Goal: Task Accomplishment & Management: Use online tool/utility

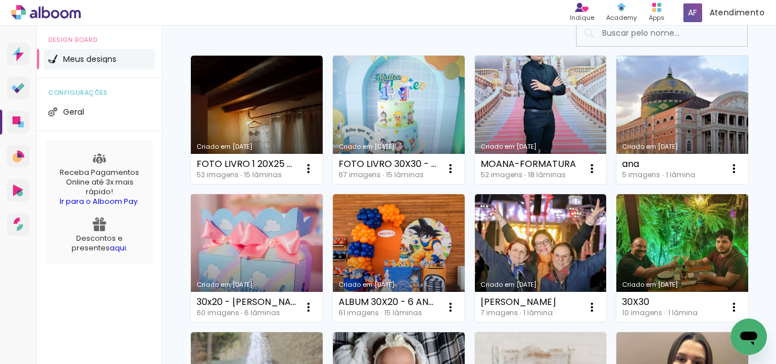
scroll to position [114, 0]
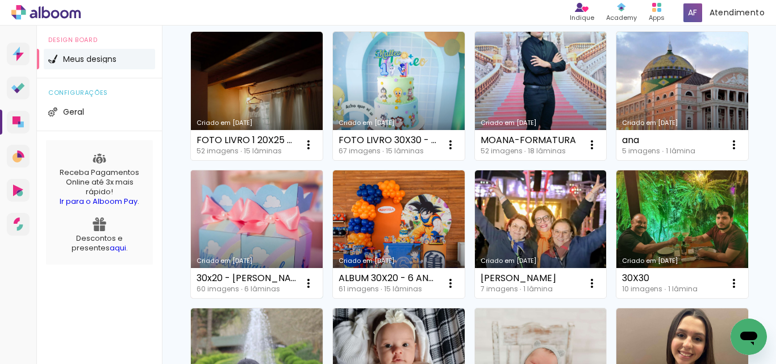
click at [322, 227] on link "Criado em [DATE]" at bounding box center [257, 234] width 132 height 128
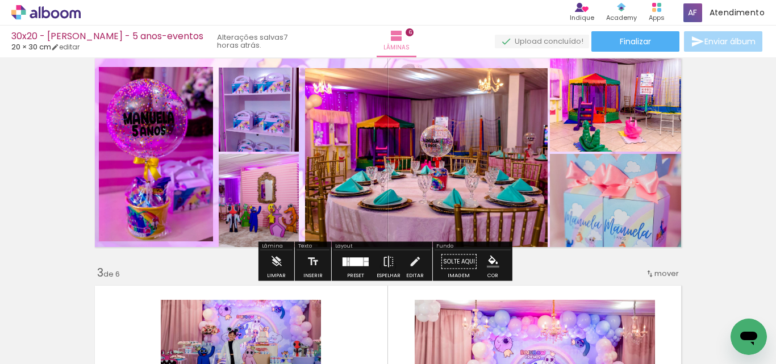
scroll to position [284, 0]
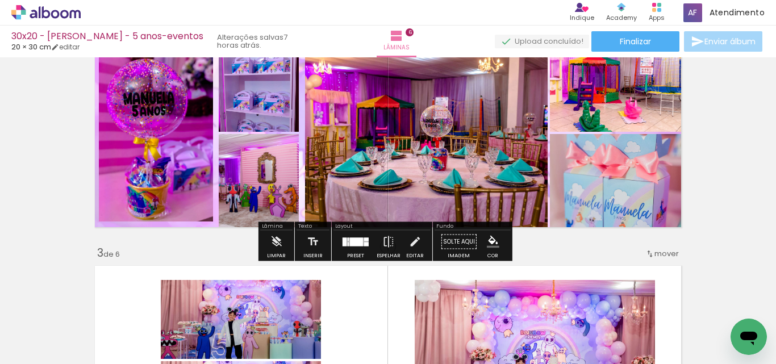
click at [354, 244] on div at bounding box center [356, 241] width 13 height 9
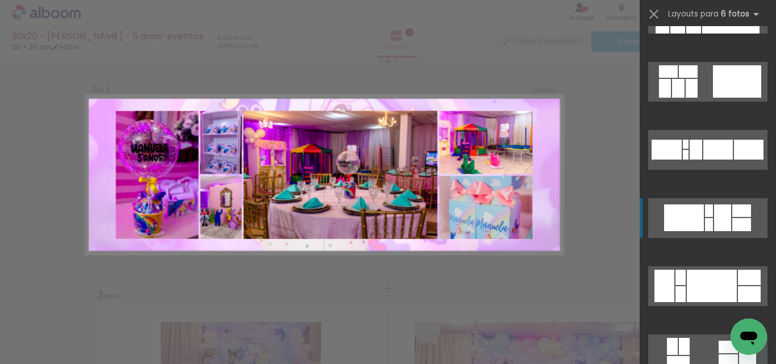
scroll to position [4656, 0]
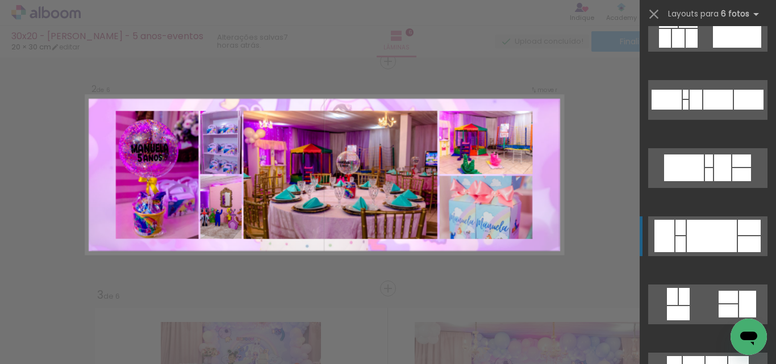
click at [718, 235] on div at bounding box center [711, 236] width 50 height 32
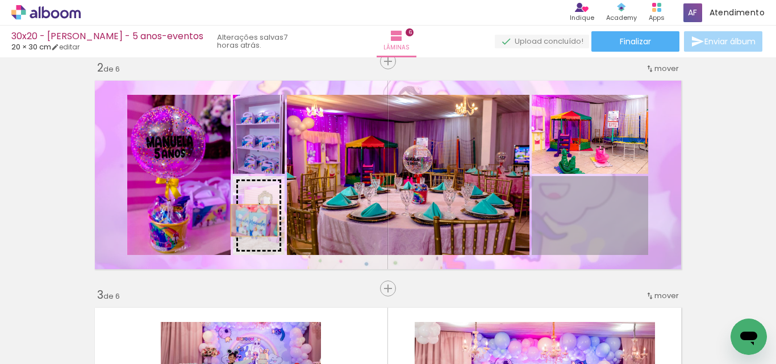
drag, startPoint x: 629, startPoint y: 224, endPoint x: 250, endPoint y: 220, distance: 378.7
click at [0, 0] on slot at bounding box center [0, 0] width 0 height 0
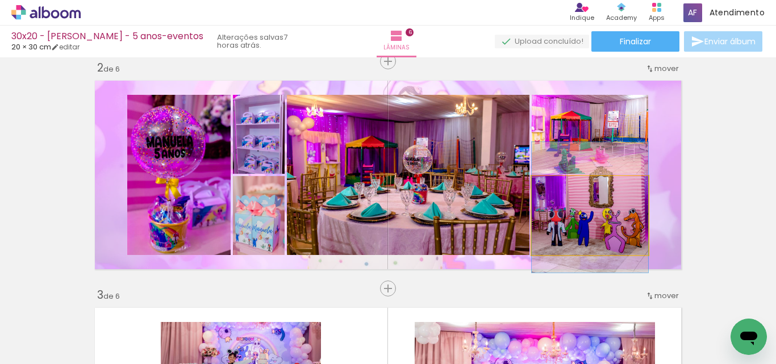
drag, startPoint x: 606, startPoint y: 219, endPoint x: 606, endPoint y: 211, distance: 8.0
click at [606, 211] on quentale-photo at bounding box center [589, 215] width 116 height 79
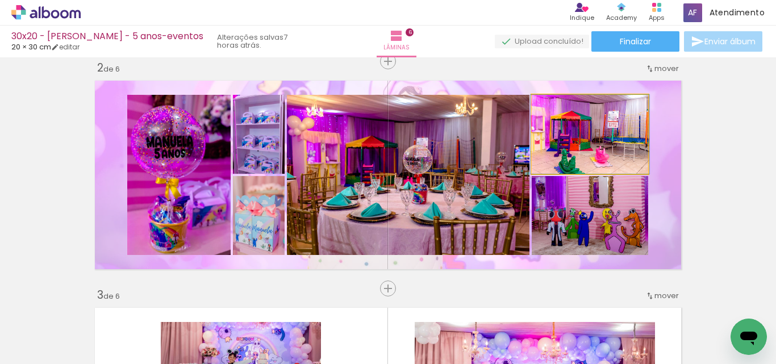
click at [612, 136] on quentale-photo at bounding box center [589, 134] width 116 height 79
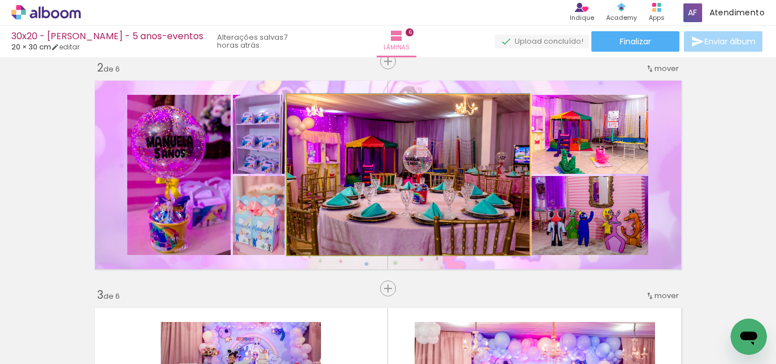
click at [466, 200] on quentale-photo at bounding box center [408, 175] width 242 height 160
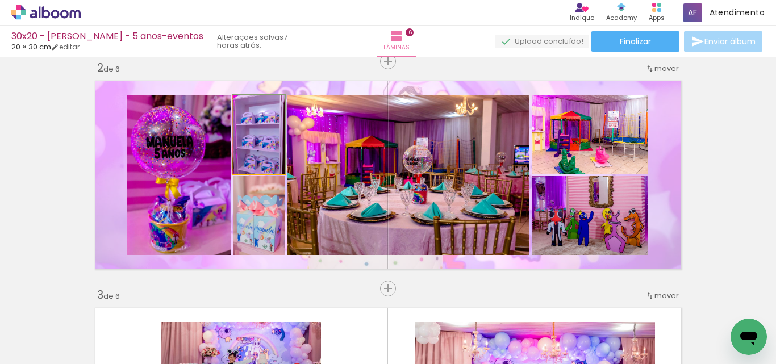
click at [257, 141] on quentale-photo at bounding box center [259, 134] width 52 height 79
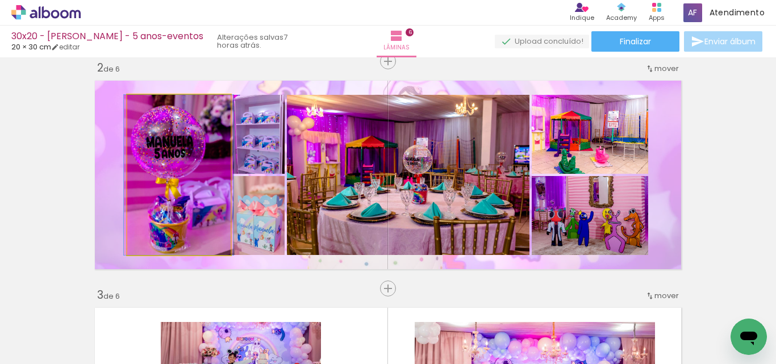
click at [166, 186] on quentale-photo at bounding box center [178, 175] width 103 height 160
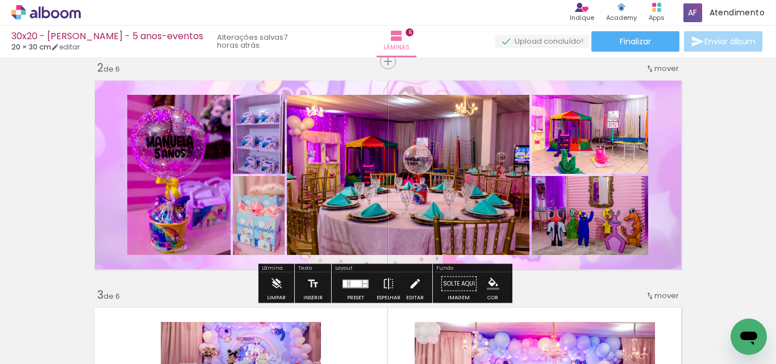
click at [403, 283] on paper-button "Editar" at bounding box center [414, 287] width 23 height 29
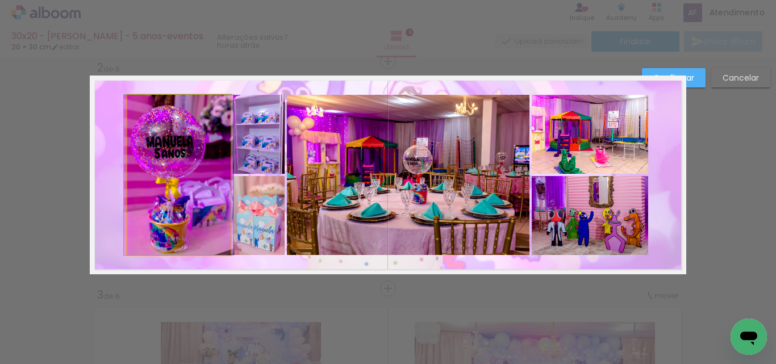
click at [150, 161] on quentale-photo at bounding box center [178, 175] width 103 height 160
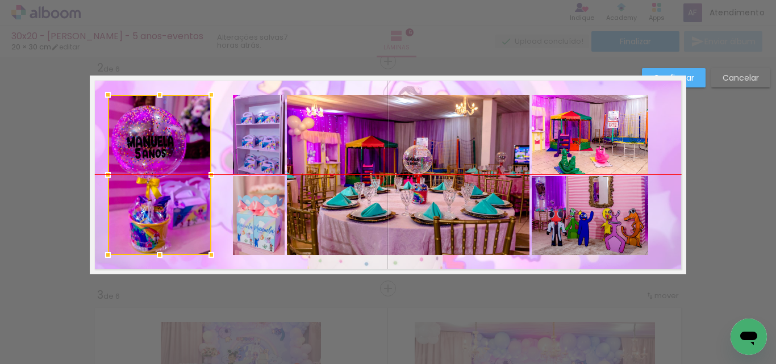
drag, startPoint x: 153, startPoint y: 163, endPoint x: 133, endPoint y: 163, distance: 19.3
click at [133, 163] on div at bounding box center [159, 175] width 103 height 160
click at [577, 182] on quentale-photo at bounding box center [589, 215] width 116 height 79
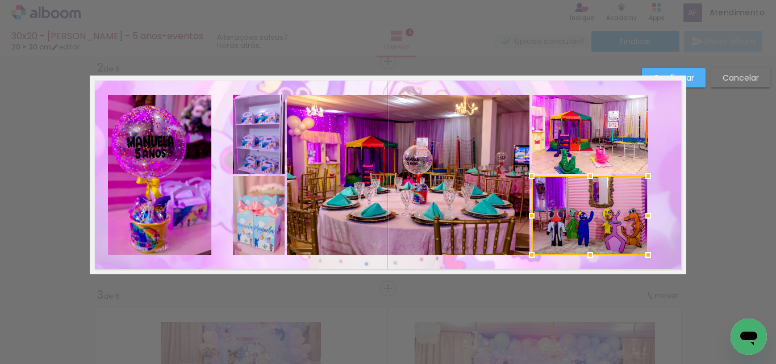
click at [594, 149] on quentale-photo at bounding box center [589, 134] width 116 height 79
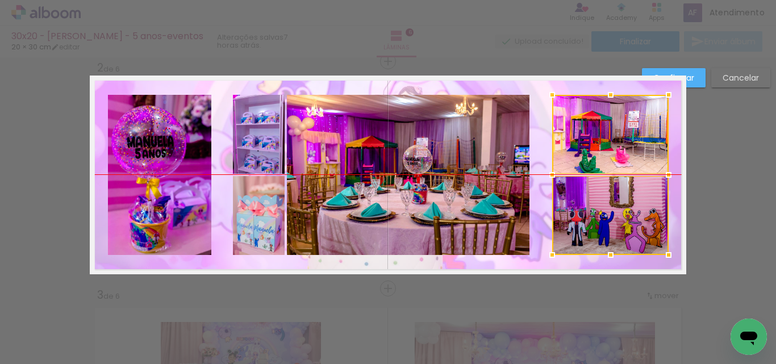
drag, startPoint x: 600, startPoint y: 199, endPoint x: 621, endPoint y: 198, distance: 20.5
click at [621, 198] on div at bounding box center [610, 175] width 116 height 160
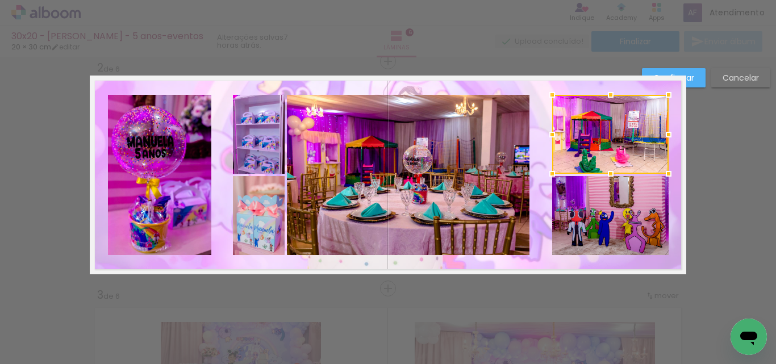
click at [464, 166] on quentale-photo at bounding box center [408, 175] width 242 height 160
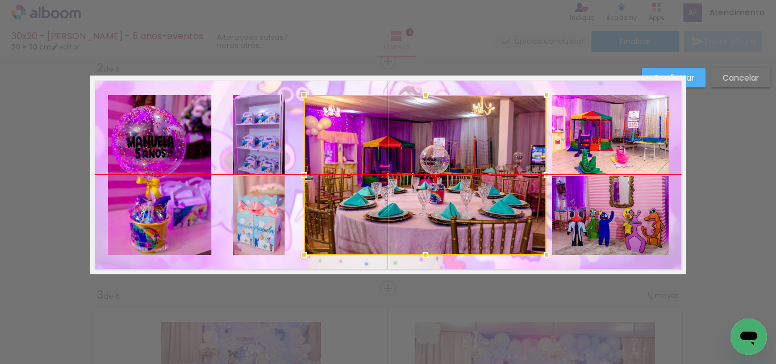
drag, startPoint x: 463, startPoint y: 169, endPoint x: 480, endPoint y: 170, distance: 17.0
click at [480, 170] on div at bounding box center [425, 175] width 242 height 160
click at [251, 135] on quentale-photo at bounding box center [259, 134] width 52 height 79
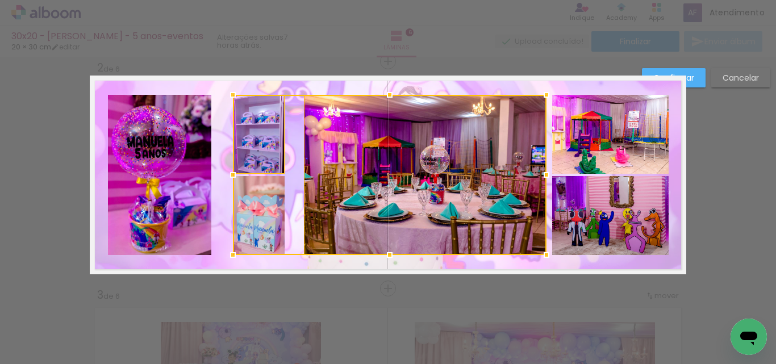
click at [245, 186] on div at bounding box center [389, 175] width 313 height 160
click at [250, 204] on div at bounding box center [389, 175] width 313 height 160
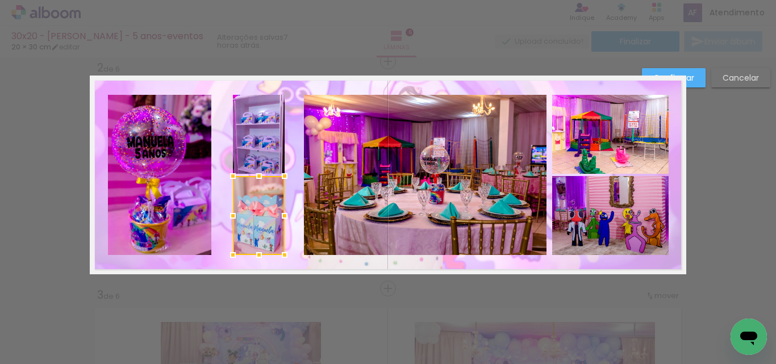
click at [254, 148] on quentale-photo at bounding box center [259, 134] width 52 height 79
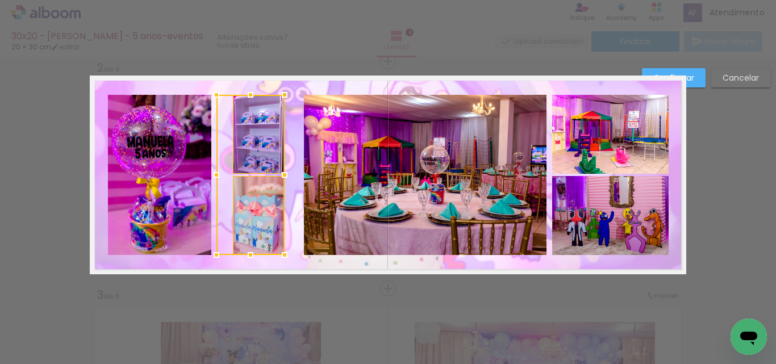
drag, startPoint x: 226, startPoint y: 171, endPoint x: 210, endPoint y: 173, distance: 16.5
click at [210, 173] on div at bounding box center [216, 175] width 23 height 23
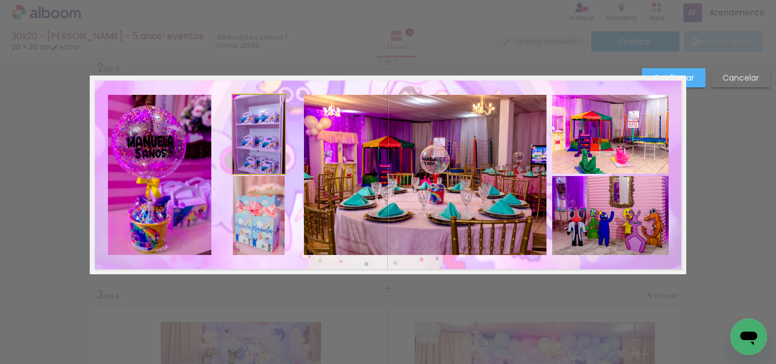
click at [274, 144] on quentale-photo at bounding box center [259, 134] width 52 height 79
click at [259, 212] on quentale-photo at bounding box center [259, 215] width 52 height 79
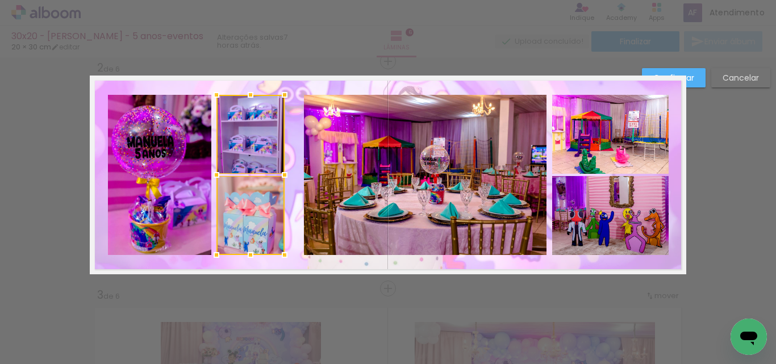
drag, startPoint x: 229, startPoint y: 174, endPoint x: 213, endPoint y: 173, distance: 16.6
click at [213, 173] on div at bounding box center [216, 175] width 23 height 23
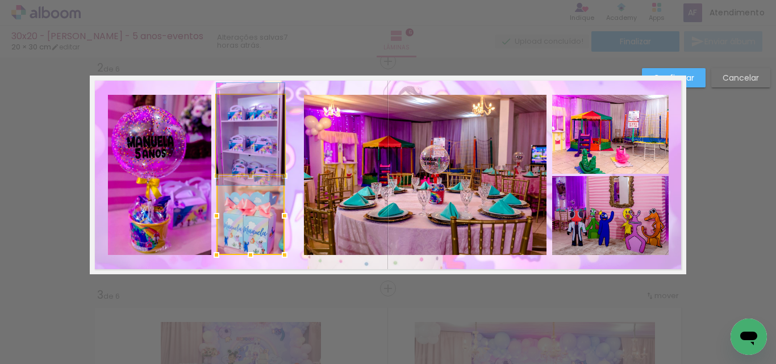
click at [240, 153] on quentale-photo at bounding box center [250, 134] width 68 height 79
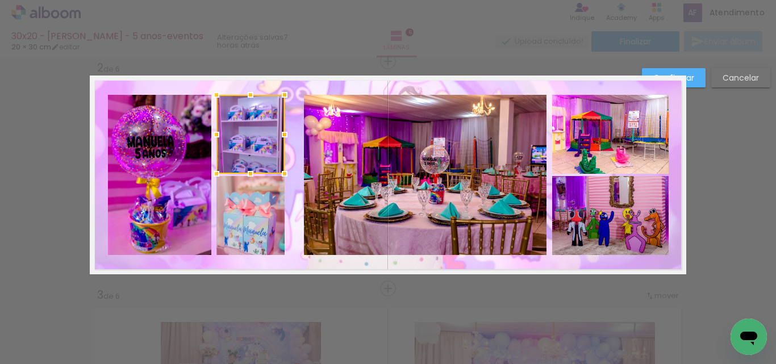
drag, startPoint x: 242, startPoint y: 215, endPoint x: 249, endPoint y: 208, distance: 8.8
click at [243, 215] on quentale-photo at bounding box center [250, 215] width 68 height 79
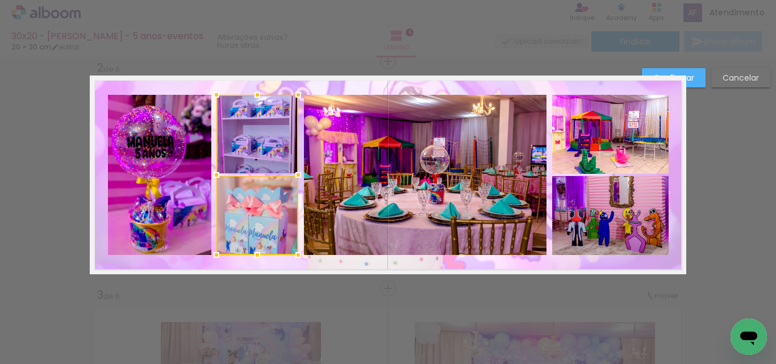
drag, startPoint x: 278, startPoint y: 173, endPoint x: 291, endPoint y: 173, distance: 13.6
click at [291, 173] on div at bounding box center [298, 175] width 23 height 23
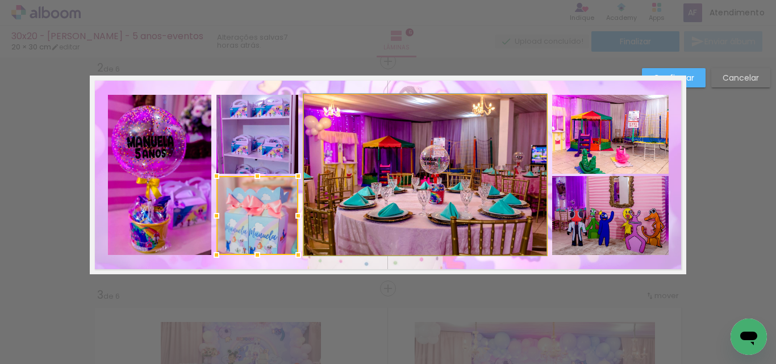
click at [425, 166] on quentale-photo at bounding box center [425, 175] width 242 height 160
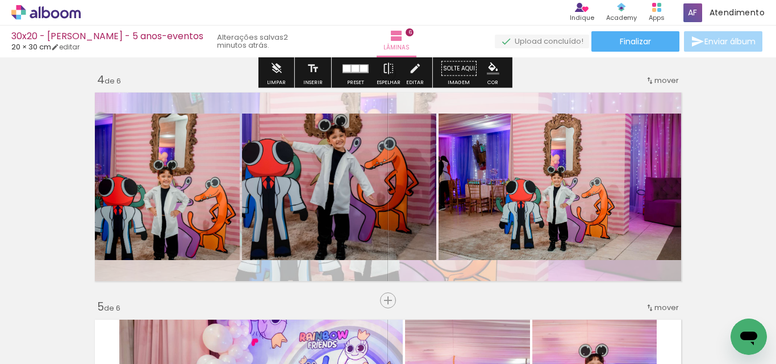
scroll to position [696, 0]
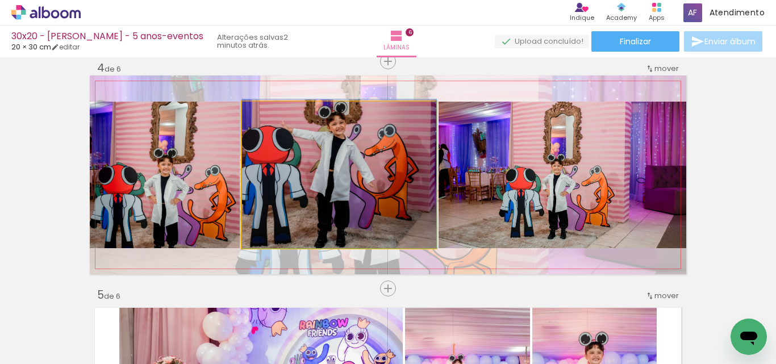
drag, startPoint x: 350, startPoint y: 206, endPoint x: 351, endPoint y: 200, distance: 6.3
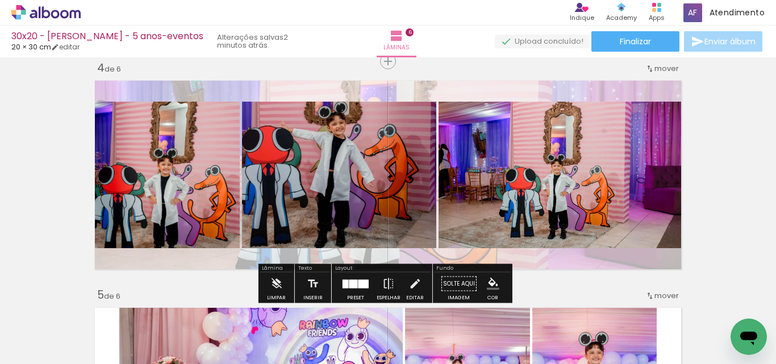
click at [413, 287] on iron-icon at bounding box center [414, 284] width 12 height 23
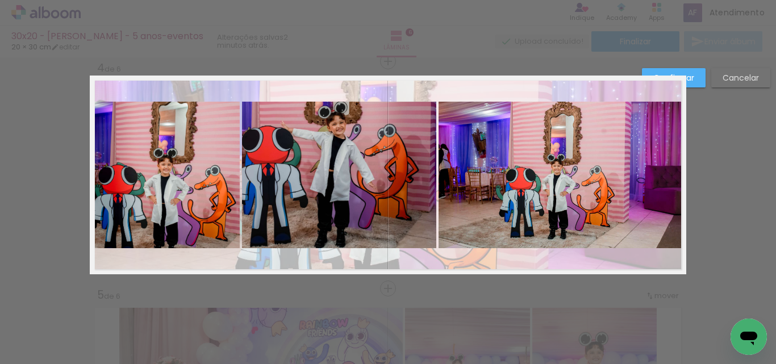
click at [547, 211] on quentale-photo at bounding box center [562, 175] width 248 height 146
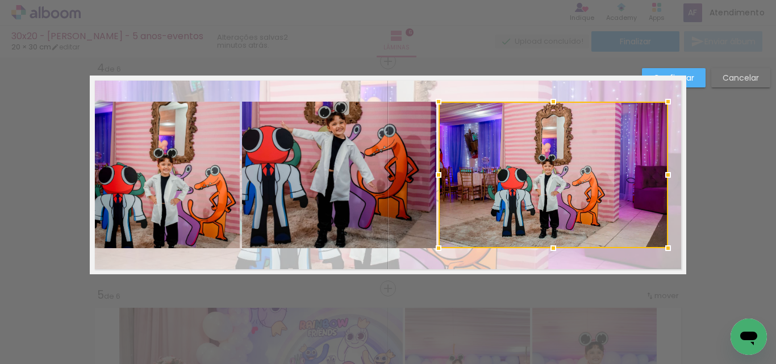
drag, startPoint x: 680, startPoint y: 177, endPoint x: 662, endPoint y: 177, distance: 18.2
click at [662, 177] on div at bounding box center [667, 175] width 23 height 23
click at [143, 174] on quentale-photo at bounding box center [165, 175] width 150 height 146
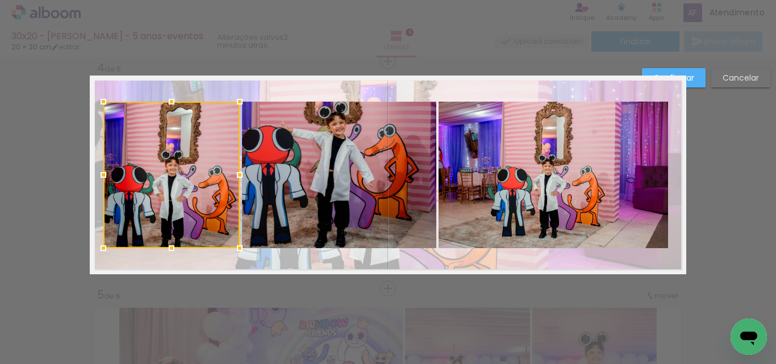
drag, startPoint x: 87, startPoint y: 174, endPoint x: 100, endPoint y: 174, distance: 13.6
click at [100, 174] on div at bounding box center [103, 175] width 23 height 23
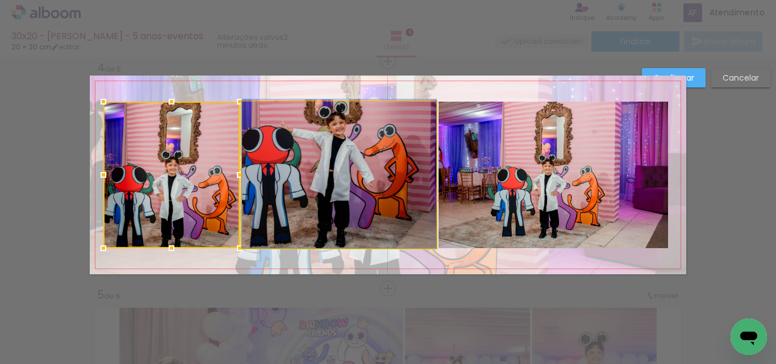
drag, startPoint x: 306, startPoint y: 174, endPoint x: 354, endPoint y: 179, distance: 47.9
click at [307, 174] on quentale-photo at bounding box center [339, 175] width 194 height 146
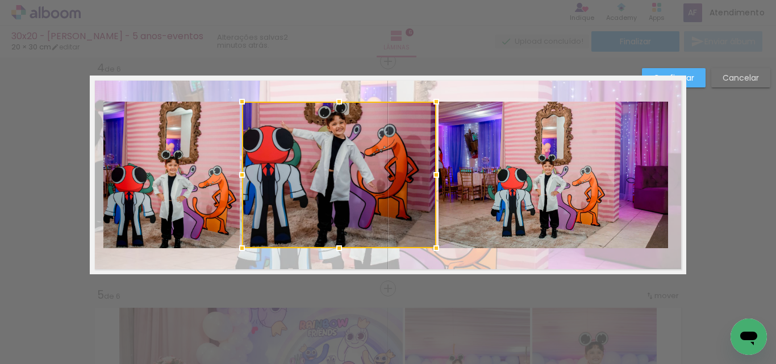
click at [477, 177] on quentale-photo at bounding box center [552, 175] width 229 height 146
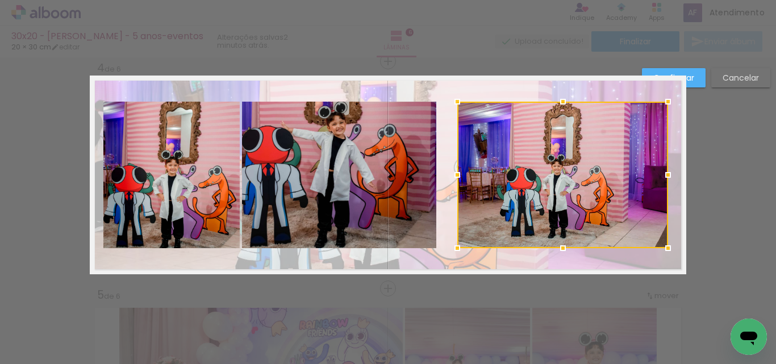
drag, startPoint x: 439, startPoint y: 175, endPoint x: 458, endPoint y: 175, distance: 18.7
click at [458, 175] on div at bounding box center [457, 175] width 23 height 23
click at [407, 179] on quentale-photo at bounding box center [339, 175] width 194 height 146
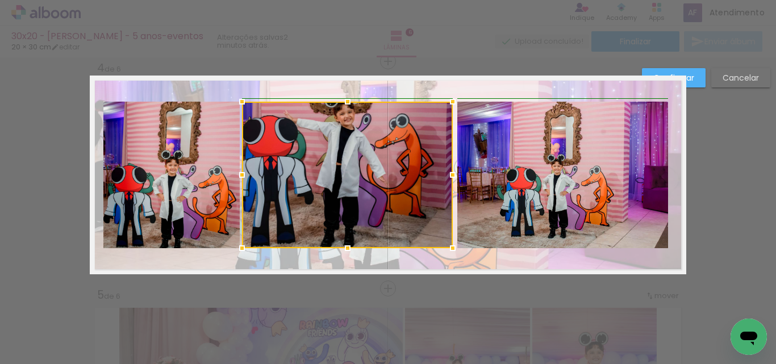
drag, startPoint x: 434, startPoint y: 179, endPoint x: 449, endPoint y: 179, distance: 14.8
click at [449, 179] on div at bounding box center [452, 175] width 23 height 23
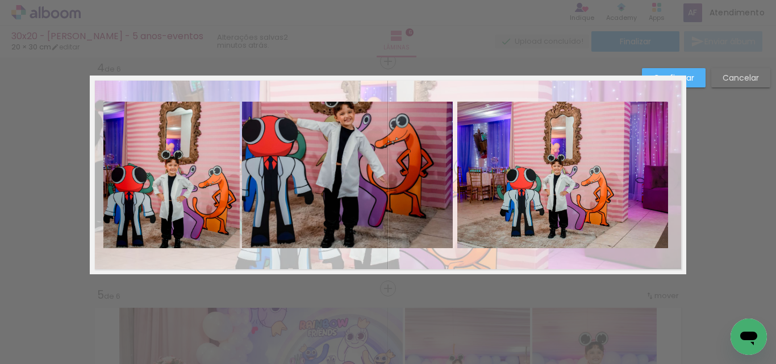
click at [278, 174] on quentale-photo at bounding box center [347, 175] width 211 height 146
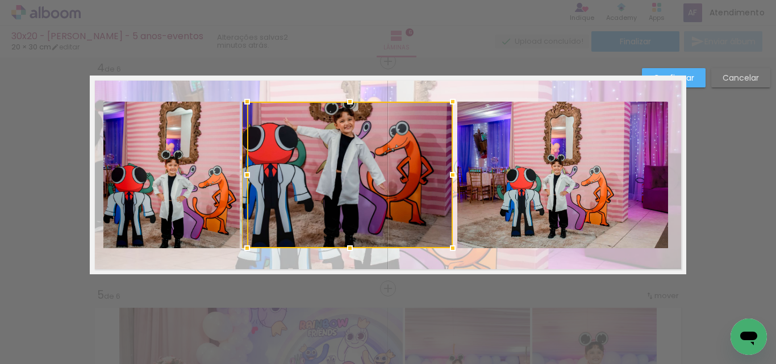
drag, startPoint x: 241, startPoint y: 175, endPoint x: 279, endPoint y: 175, distance: 38.0
click at [279, 175] on div at bounding box center [350, 175] width 206 height 146
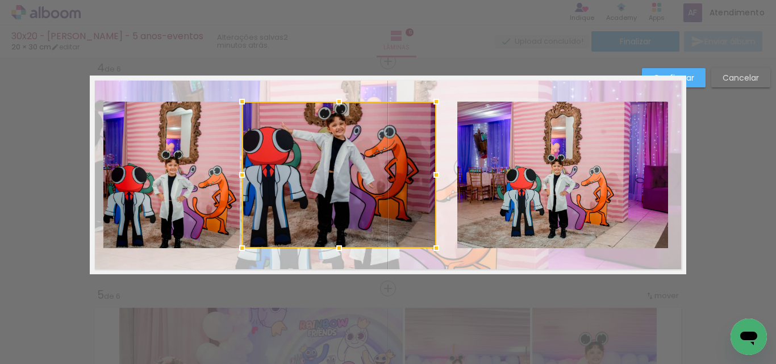
click at [307, 174] on div at bounding box center [339, 175] width 194 height 146
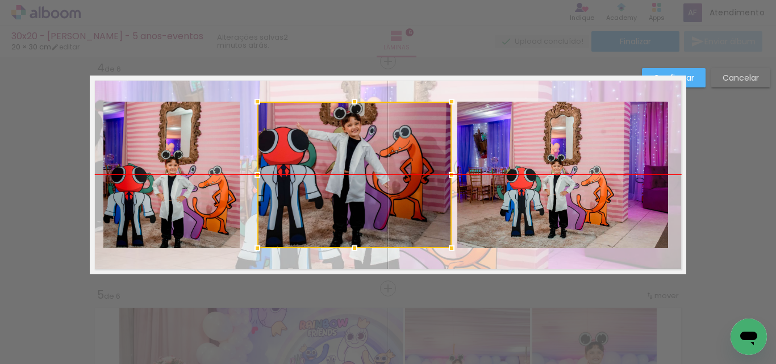
drag, startPoint x: 288, startPoint y: 175, endPoint x: 301, endPoint y: 175, distance: 13.1
click at [301, 175] on div at bounding box center [354, 175] width 194 height 146
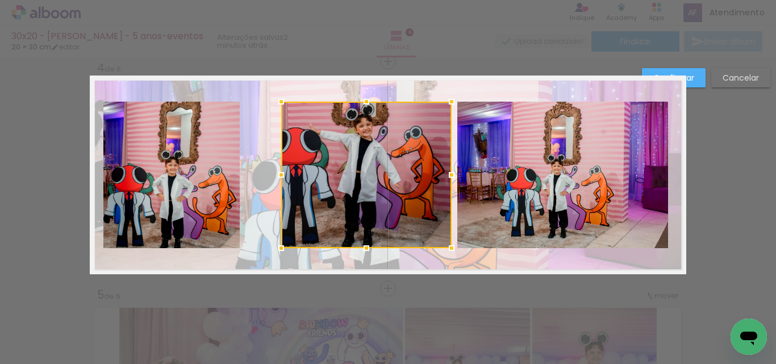
drag, startPoint x: 253, startPoint y: 174, endPoint x: 276, endPoint y: 174, distance: 23.8
click at [276, 174] on div at bounding box center [281, 175] width 23 height 23
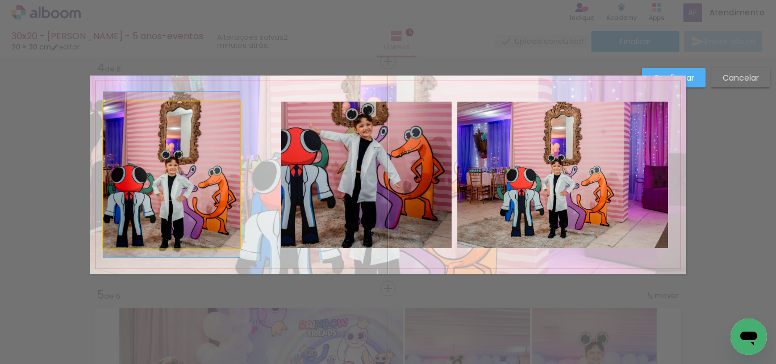
click at [214, 174] on quentale-photo at bounding box center [171, 175] width 136 height 146
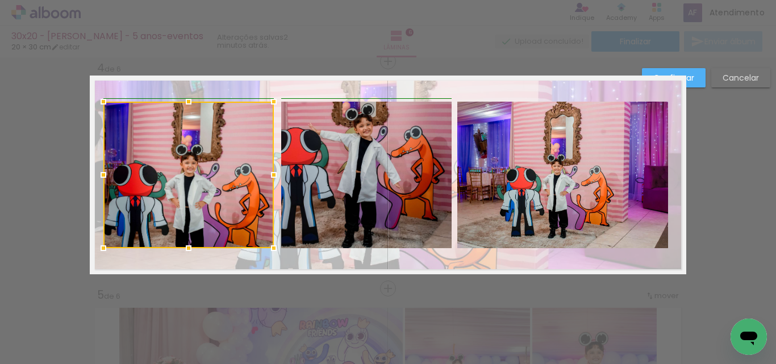
drag, startPoint x: 235, startPoint y: 177, endPoint x: 274, endPoint y: 177, distance: 38.6
click at [274, 177] on div at bounding box center [273, 175] width 23 height 23
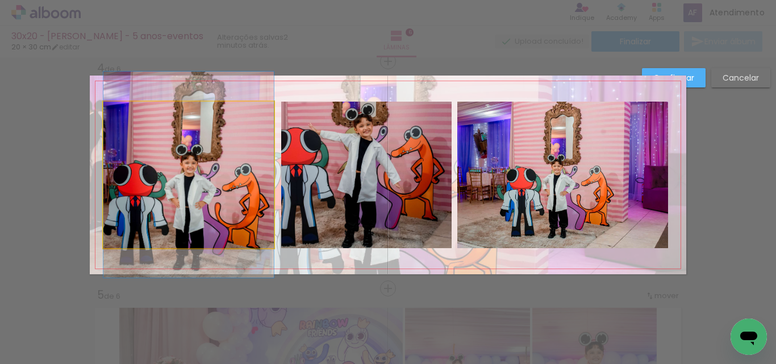
click at [224, 174] on quentale-photo at bounding box center [188, 175] width 170 height 146
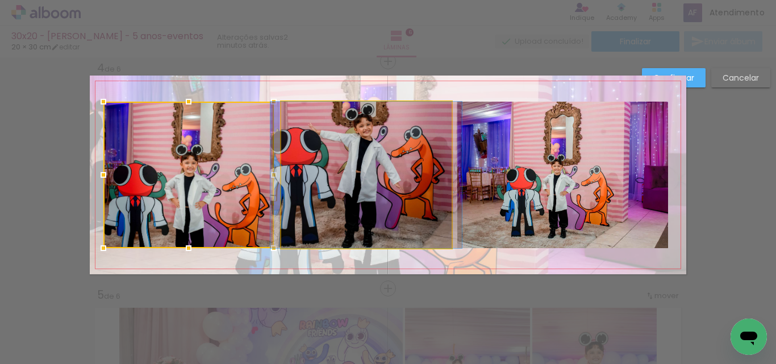
click at [293, 173] on quentale-photo at bounding box center [366, 175] width 170 height 146
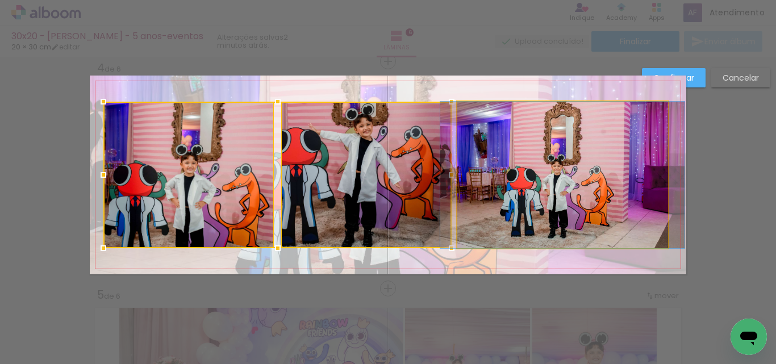
click at [496, 172] on quentale-photo at bounding box center [562, 175] width 211 height 146
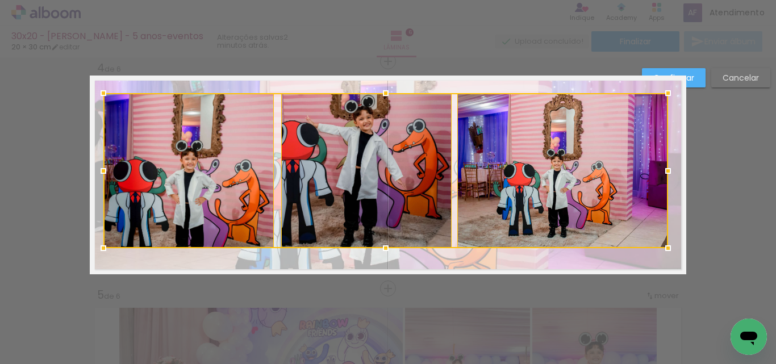
drag, startPoint x: 383, startPoint y: 103, endPoint x: 383, endPoint y: 94, distance: 8.5
click at [383, 94] on div at bounding box center [385, 93] width 23 height 23
click at [241, 142] on div at bounding box center [385, 170] width 564 height 155
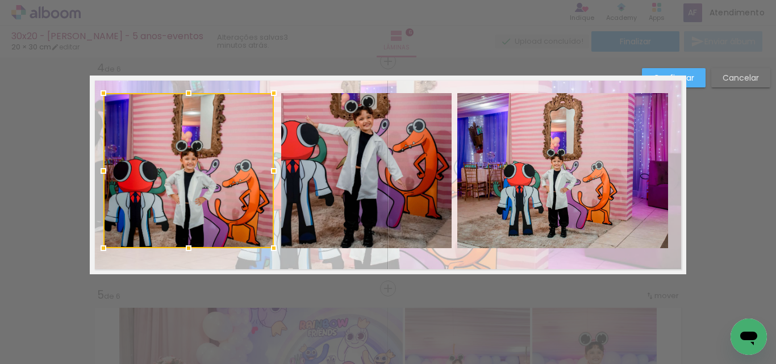
click at [319, 142] on quentale-photo at bounding box center [366, 170] width 170 height 155
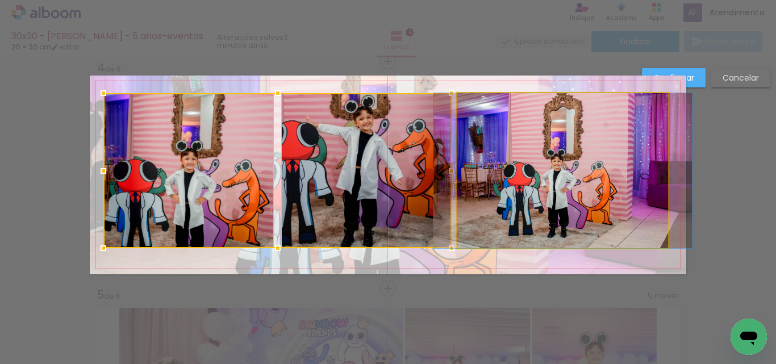
drag, startPoint x: 532, startPoint y: 179, endPoint x: 527, endPoint y: 183, distance: 6.0
click at [533, 180] on quentale-photo at bounding box center [562, 170] width 211 height 155
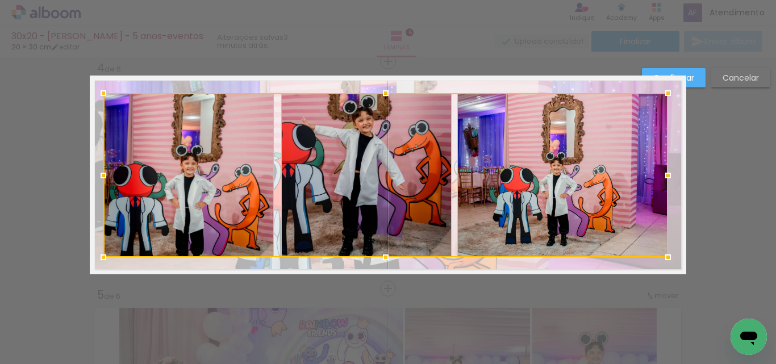
drag, startPoint x: 379, startPoint y: 246, endPoint x: 379, endPoint y: 255, distance: 9.1
click at [379, 255] on div at bounding box center [385, 257] width 23 height 23
click at [198, 215] on div at bounding box center [385, 175] width 564 height 164
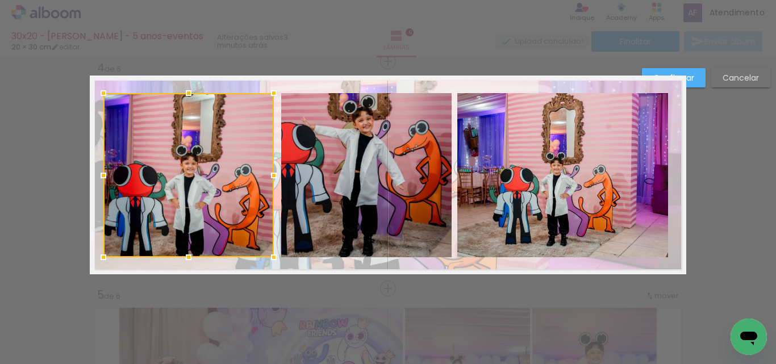
click at [202, 214] on div at bounding box center [188, 175] width 170 height 164
click at [329, 216] on quentale-photo at bounding box center [366, 175] width 170 height 164
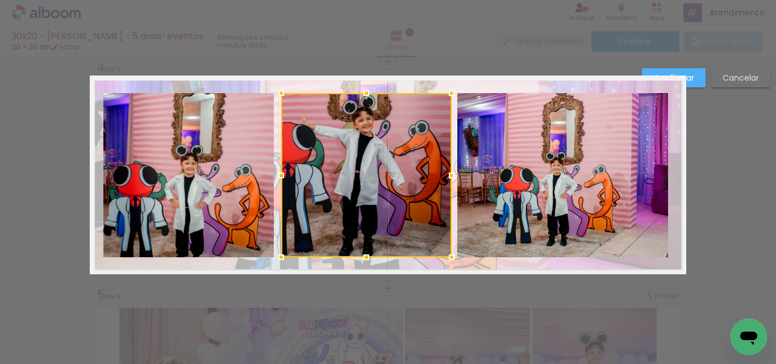
click at [250, 213] on quentale-photo at bounding box center [188, 175] width 170 height 164
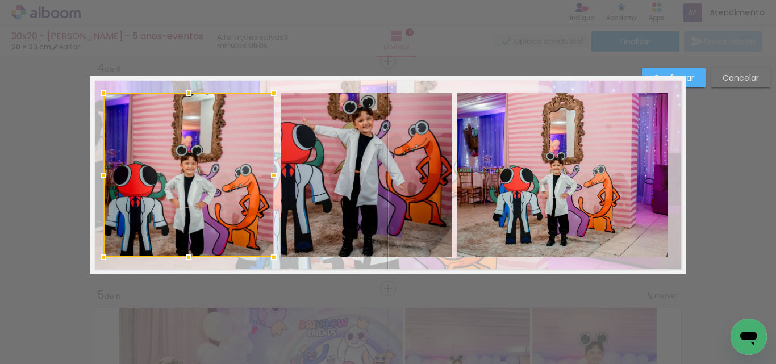
click at [250, 213] on div at bounding box center [188, 175] width 170 height 164
click at [697, 83] on paper-button "Confirmar" at bounding box center [674, 77] width 64 height 19
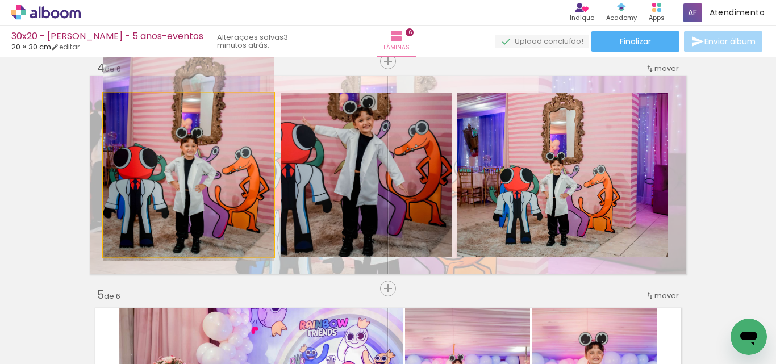
drag, startPoint x: 213, startPoint y: 201, endPoint x: 215, endPoint y: 183, distance: 17.7
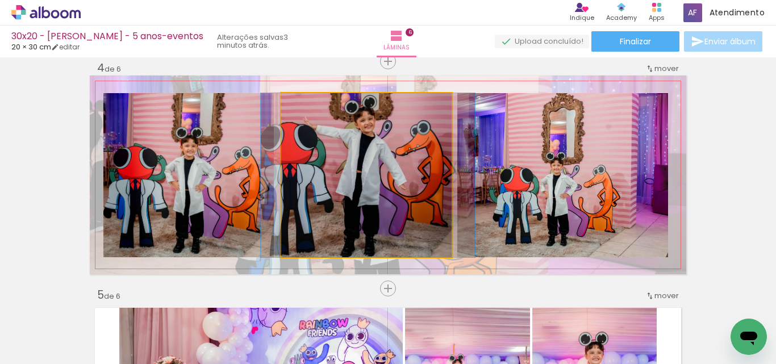
drag, startPoint x: 418, startPoint y: 172, endPoint x: 420, endPoint y: 179, distance: 7.0
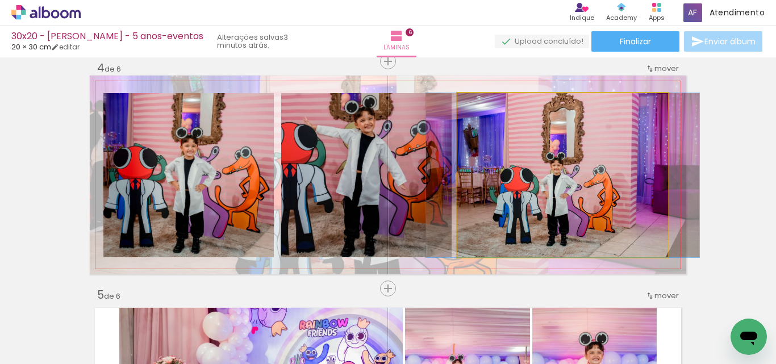
click at [594, 197] on quentale-photo at bounding box center [562, 175] width 211 height 164
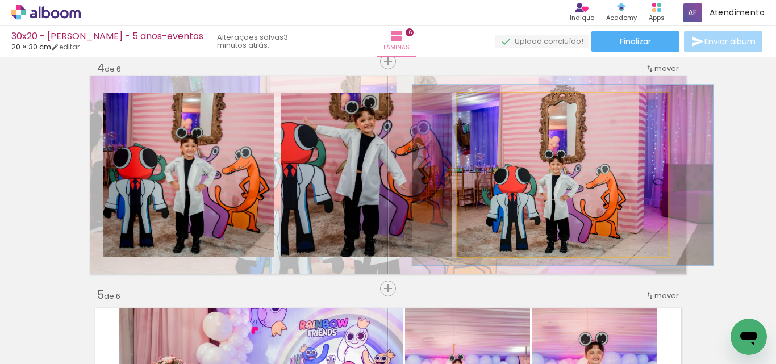
drag, startPoint x: 496, startPoint y: 107, endPoint x: 487, endPoint y: 106, distance: 9.2
click at [487, 106] on div at bounding box center [506, 105] width 44 height 18
click at [565, 139] on quentale-photo at bounding box center [562, 175] width 211 height 164
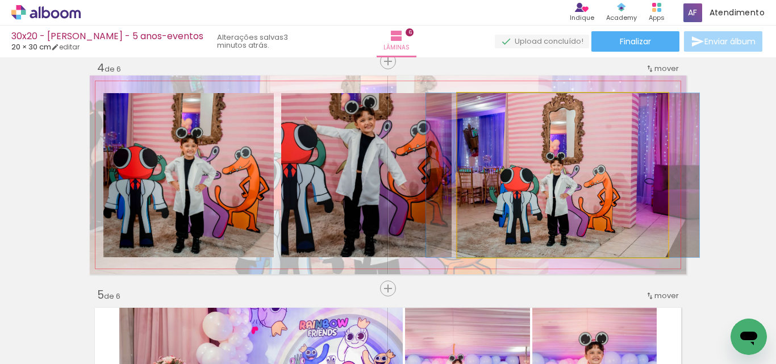
type paper-slider "100"
click at [483, 105] on div at bounding box center [484, 105] width 18 height 18
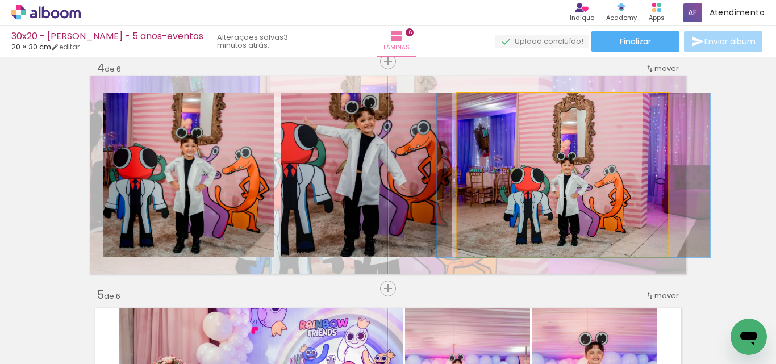
drag, startPoint x: 533, startPoint y: 162, endPoint x: 543, endPoint y: 162, distance: 10.2
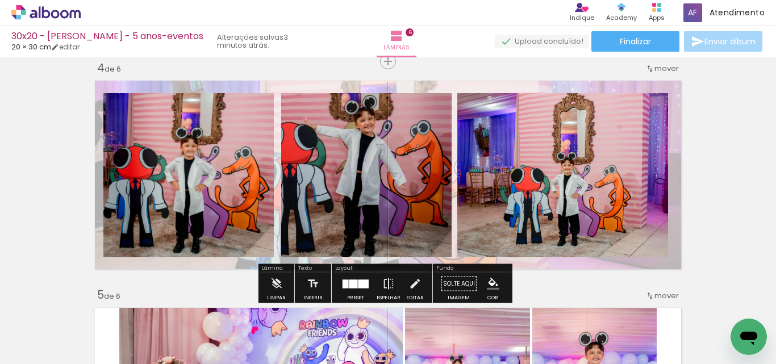
click at [66, 168] on div "Inserir lâmina 1 de 6 Inserir lâmina 2 de 6 Inserir lâmina 3 de 6 Inserir lâmin…" at bounding box center [388, 160] width 776 height 1590
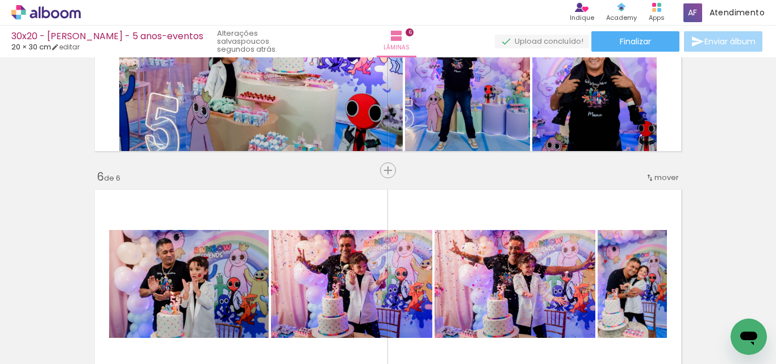
scroll to position [980, 0]
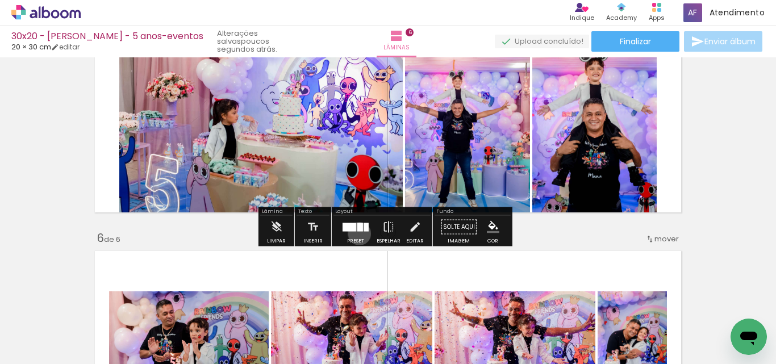
click at [357, 233] on div at bounding box center [355, 227] width 31 height 23
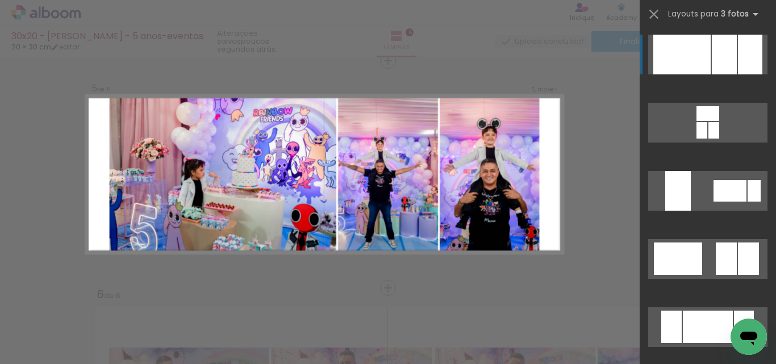
scroll to position [923, 0]
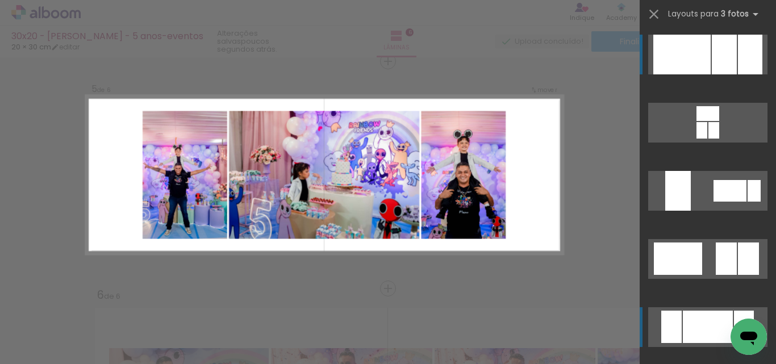
click at [690, 327] on div at bounding box center [707, 327] width 50 height 32
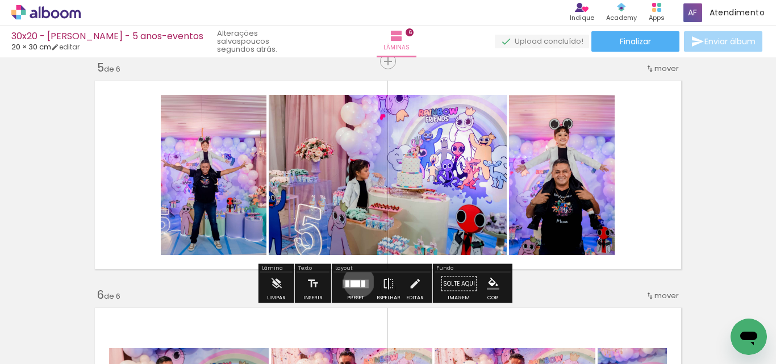
click at [355, 282] on div at bounding box center [355, 283] width 10 height 7
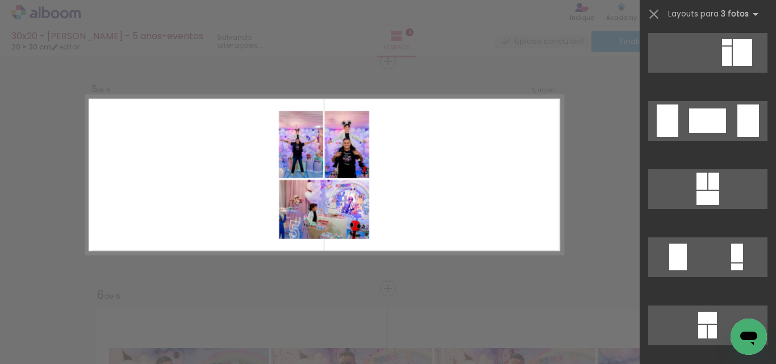
scroll to position [1363, 0]
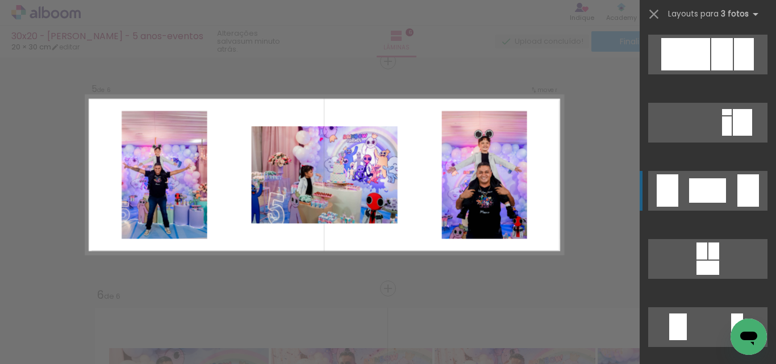
click at [705, 202] on div at bounding box center [707, 190] width 37 height 24
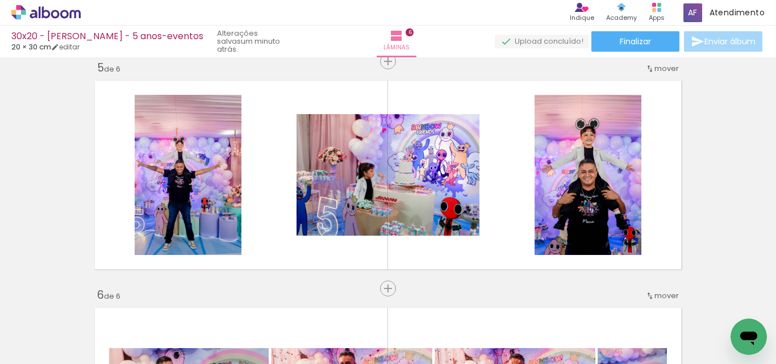
scroll to position [0, 265]
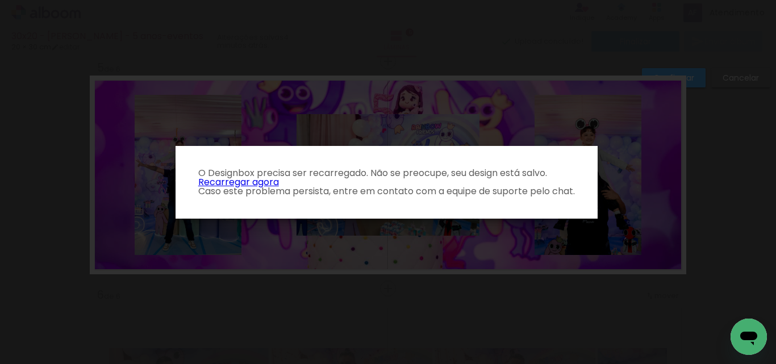
scroll to position [0, 255]
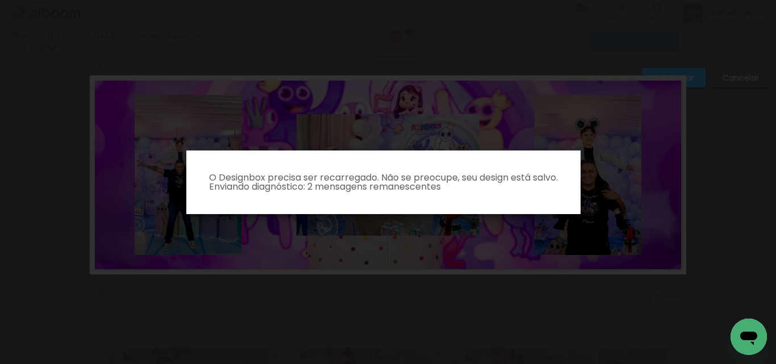
scroll to position [0, 255]
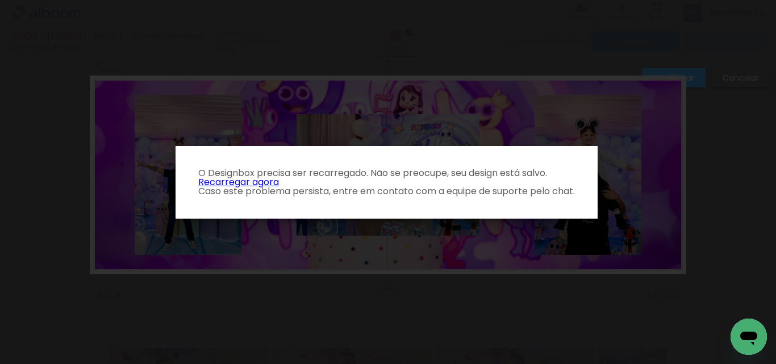
scroll to position [0, 255]
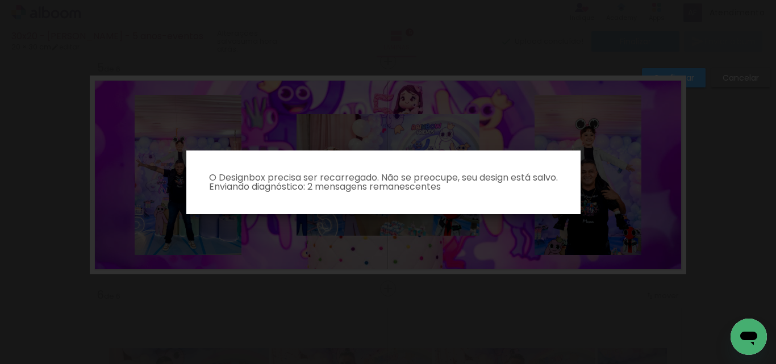
scroll to position [0, 255]
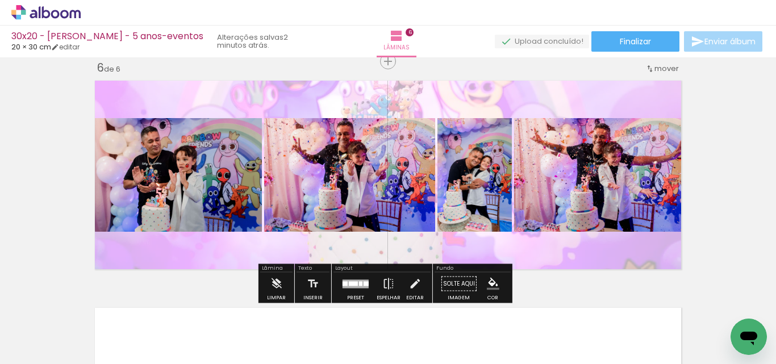
scroll to position [0, 188]
